Goal: Information Seeking & Learning: Find specific fact

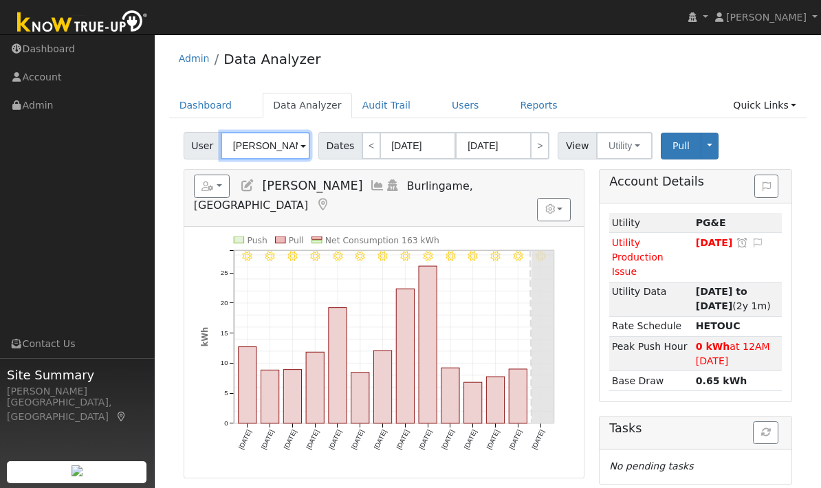
click at [297, 144] on input "James Flagg" at bounding box center [265, 145] width 89 height 27
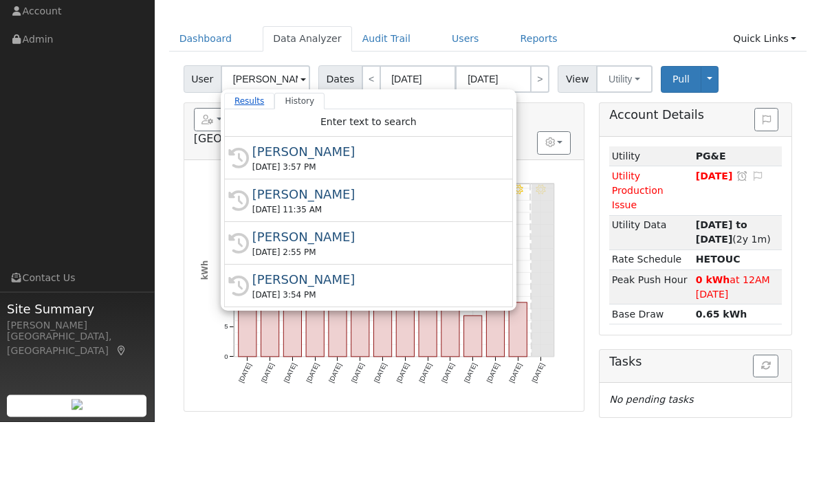
click at [252, 159] on link "Results" at bounding box center [249, 167] width 51 height 16
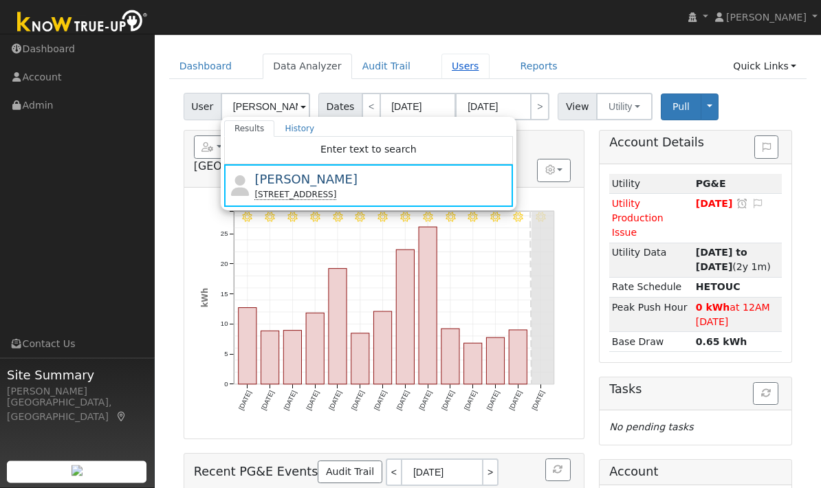
scroll to position [39, 0]
click at [458, 66] on link "Users" at bounding box center [465, 66] width 48 height 25
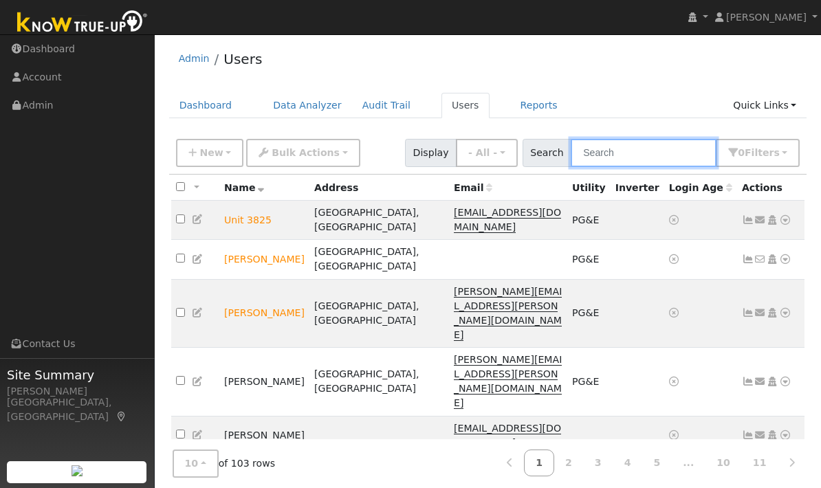
click at [660, 146] on input "text" at bounding box center [643, 153] width 146 height 28
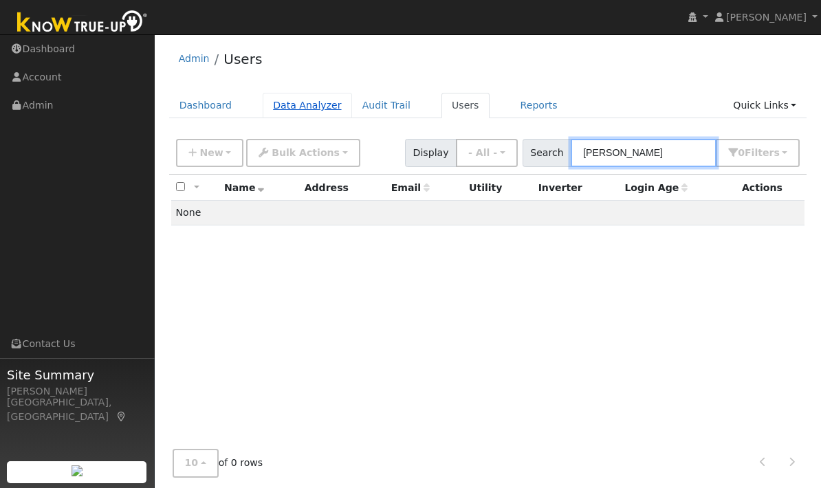
type input "[PERSON_NAME]"
click at [310, 99] on link "Data Analyzer" at bounding box center [307, 105] width 89 height 25
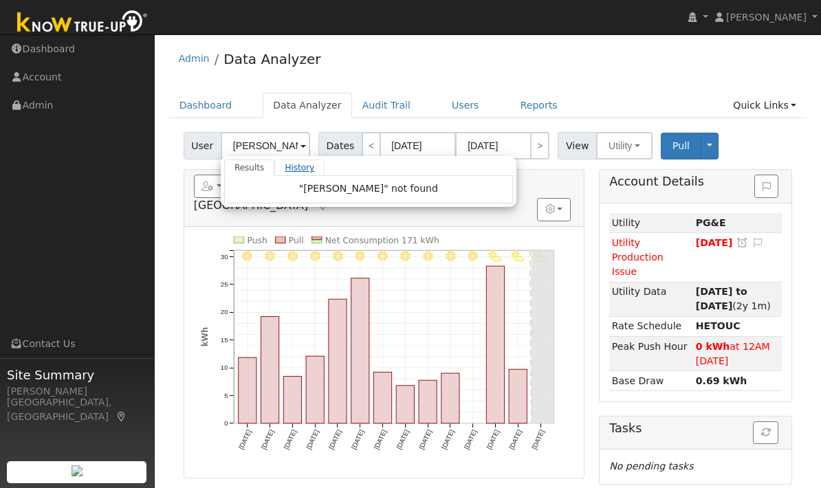
click at [297, 166] on link "History" at bounding box center [299, 167] width 50 height 16
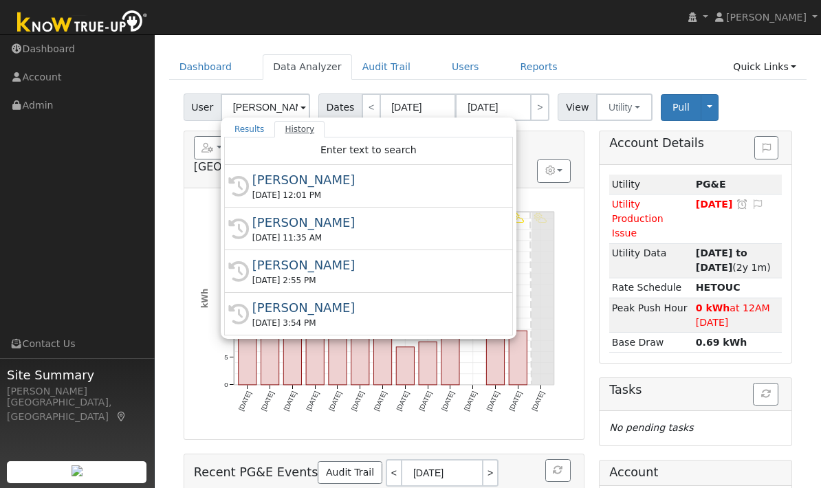
scroll to position [25, 0]
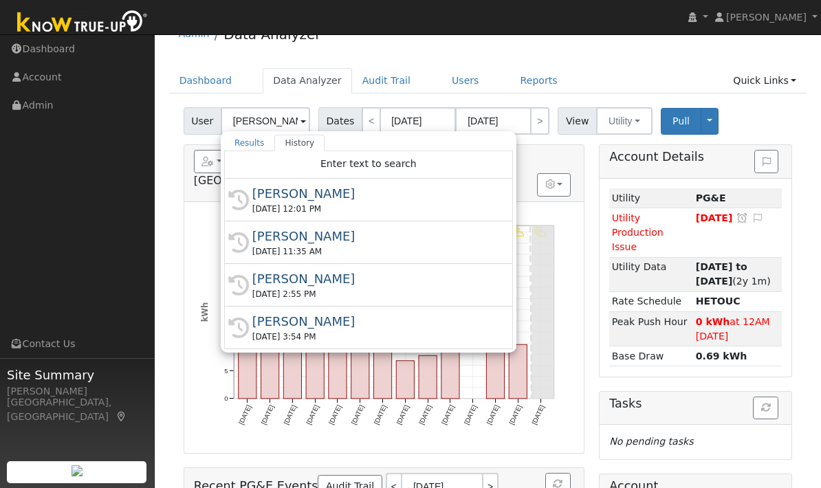
click at [573, 216] on div "8/29 - PartlyCloudy 8/28 - PartlyCloudy 8/27 - PartlyCloudy 8/26 - Clear 8/25 -…" at bounding box center [384, 328] width 380 height 232
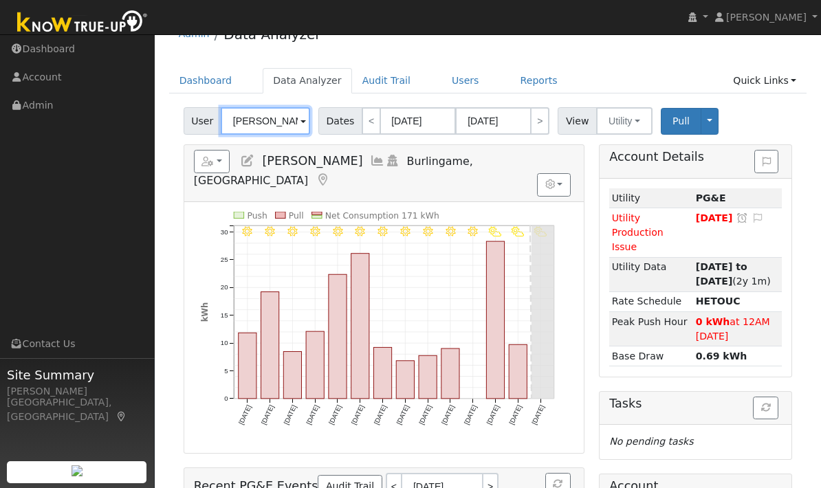
click at [285, 119] on input "James Flagg" at bounding box center [265, 120] width 89 height 27
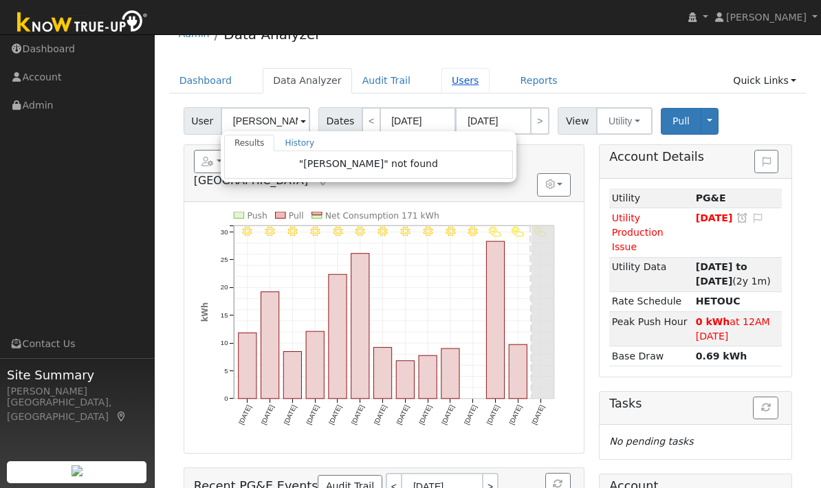
click at [465, 77] on link "Users" at bounding box center [465, 80] width 48 height 25
type input "James Flagg"
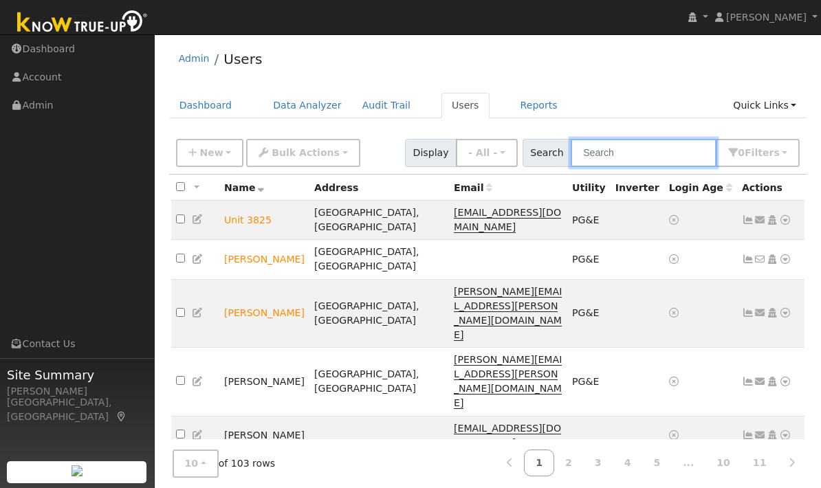
click at [675, 166] on input "text" at bounding box center [643, 153] width 146 height 28
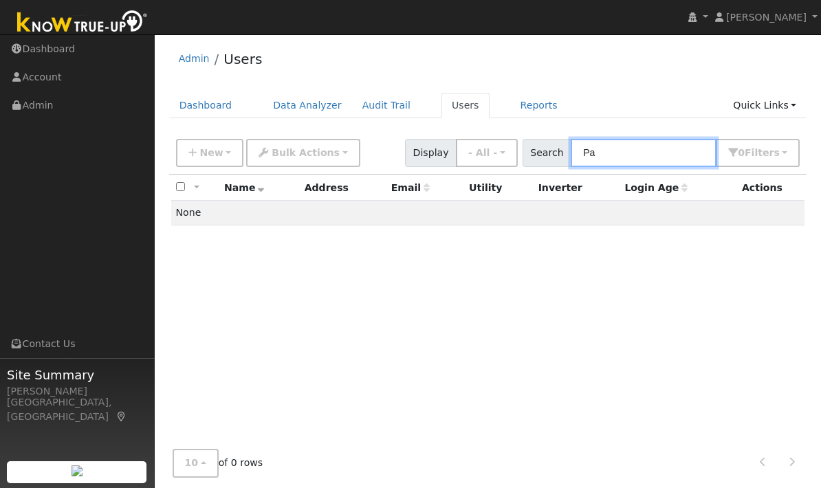
type input "P"
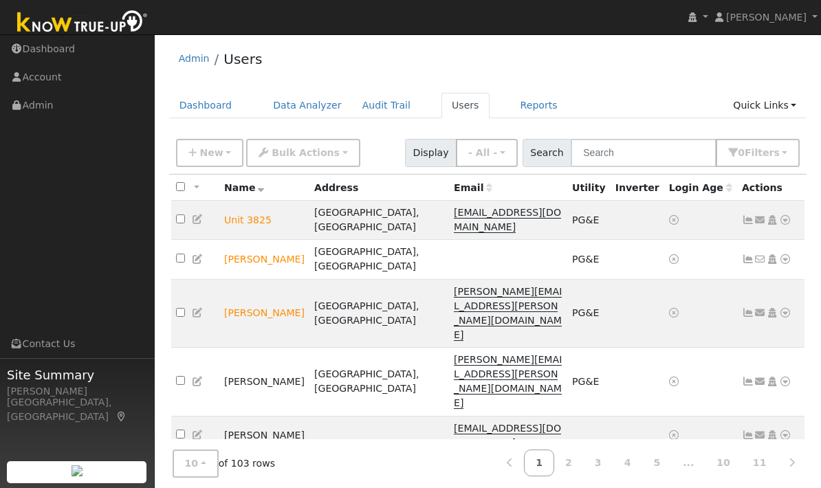
click at [712, 189] on span "Login Age" at bounding box center [700, 187] width 63 height 11
click at [716, 183] on span "Login Age" at bounding box center [700, 187] width 63 height 11
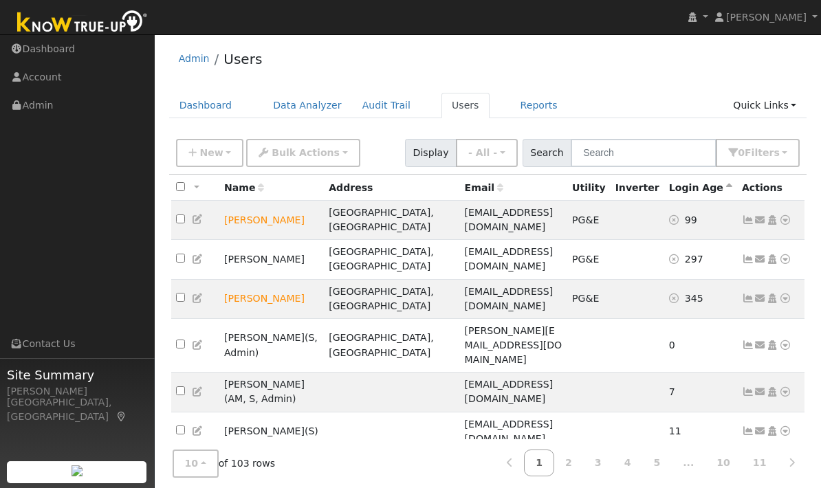
click at [706, 186] on span "Login Age" at bounding box center [700, 187] width 63 height 11
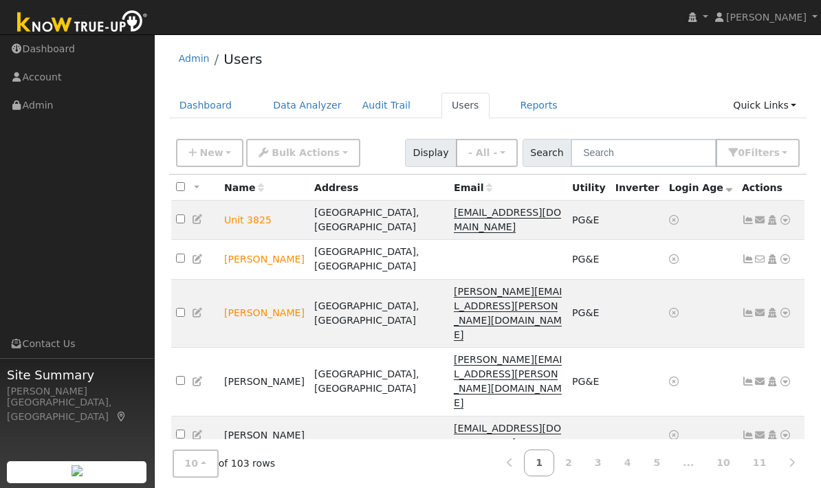
click at [372, 186] on div "Address" at bounding box center [379, 188] width 130 height 14
click at [668, 144] on input "text" at bounding box center [643, 153] width 146 height 28
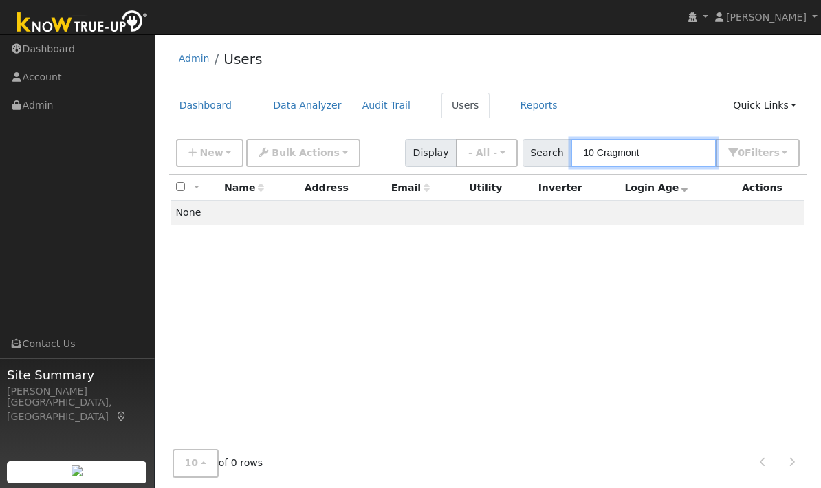
type input "10 Cragmont"
click at [524, 105] on link "Reports" at bounding box center [539, 105] width 58 height 25
